Goal: Communication & Community: Ask a question

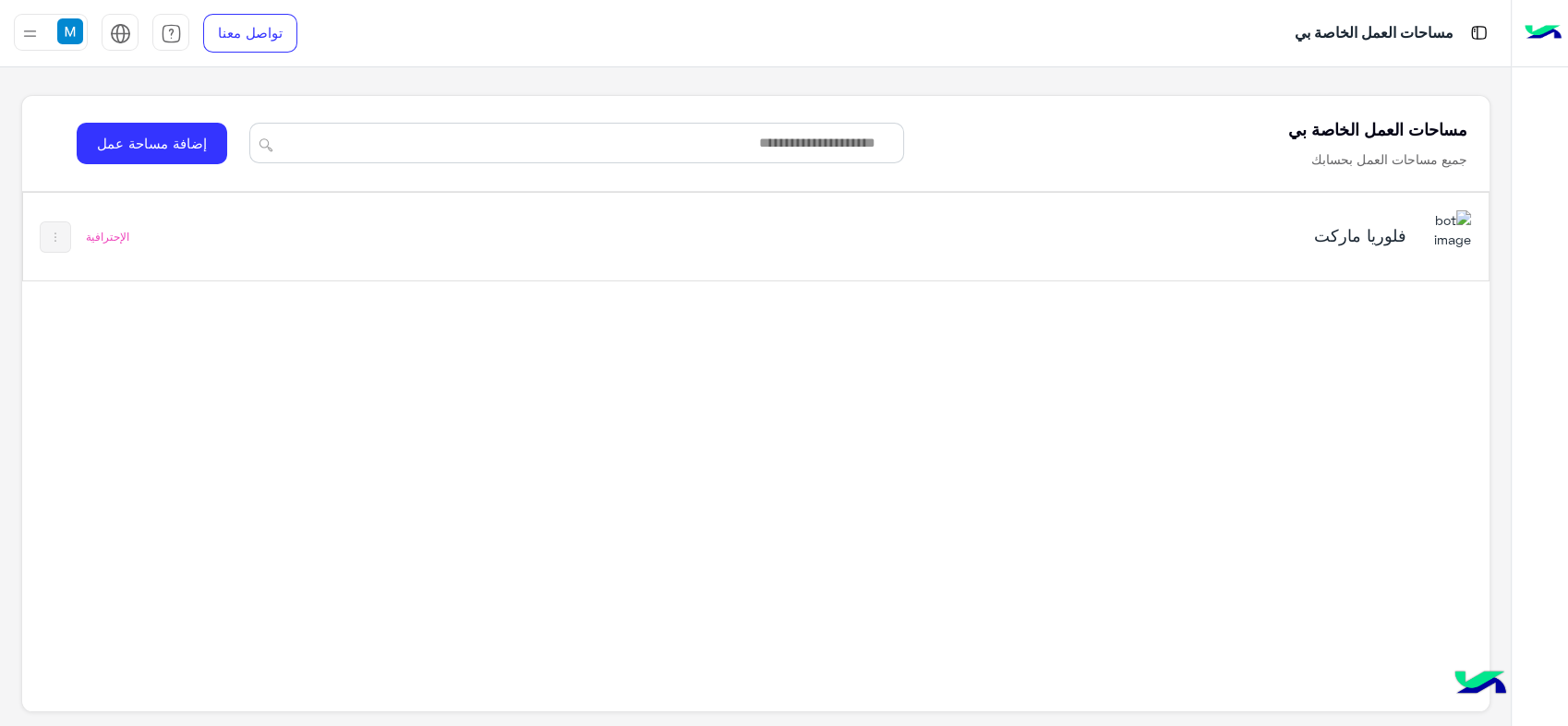
click at [985, 215] on div "فلوريا ماركت" at bounding box center [1042, 237] width 859 height 53
